Goal: Transaction & Acquisition: Purchase product/service

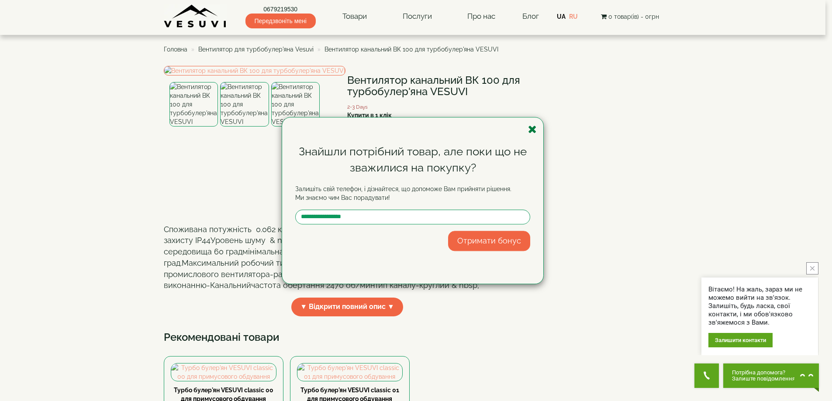
click at [536, 127] on icon "button" at bounding box center [532, 129] width 9 height 11
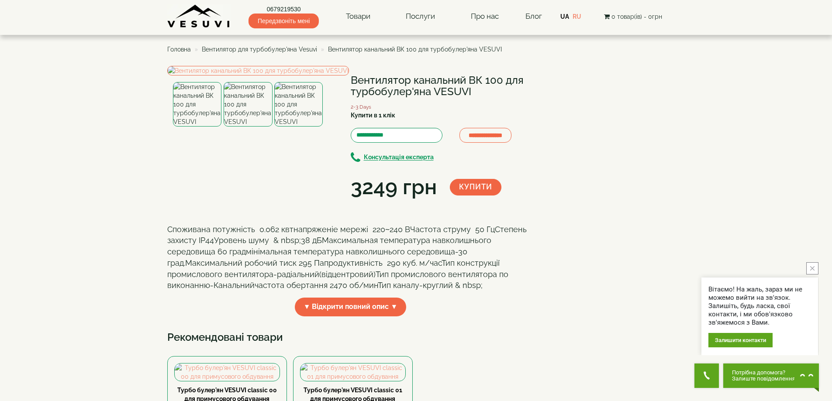
click at [258, 50] on span "Вентилятор для турбобулер'яна Vesuvi" at bounding box center [259, 49] width 115 height 7
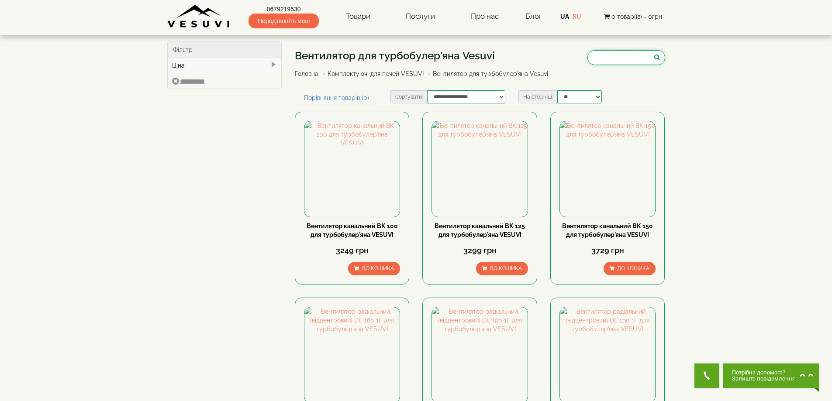
click at [613, 54] on input "search" at bounding box center [627, 57] width 78 height 15
type input "******"
